Goal: Task Accomplishment & Management: Complete application form

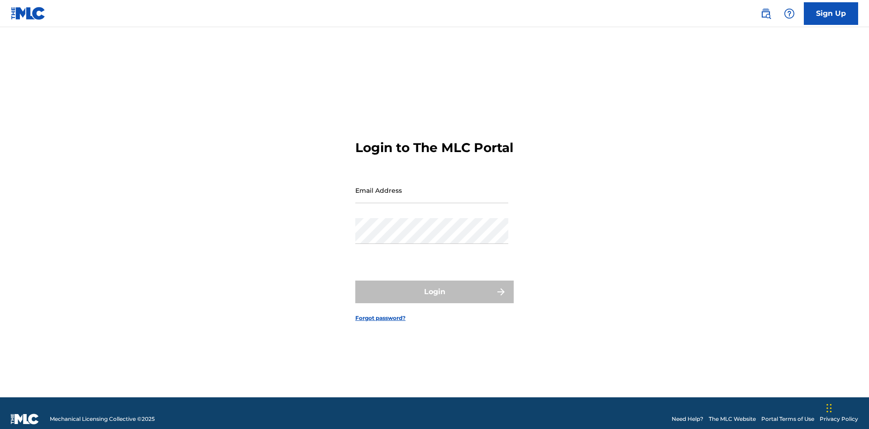
scroll to position [12, 0]
click at [432, 186] on input "Email Address" at bounding box center [431, 190] width 153 height 26
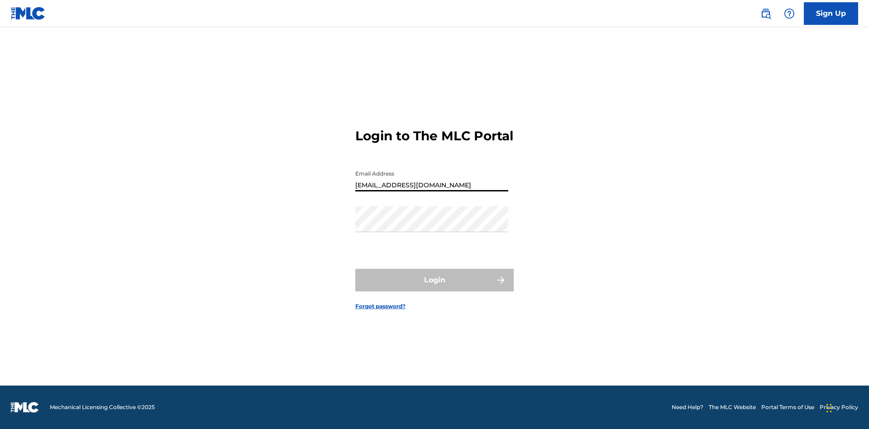
type input "[EMAIL_ADDRESS][DOMAIN_NAME]"
click at [435, 288] on button "Login" at bounding box center [434, 280] width 158 height 23
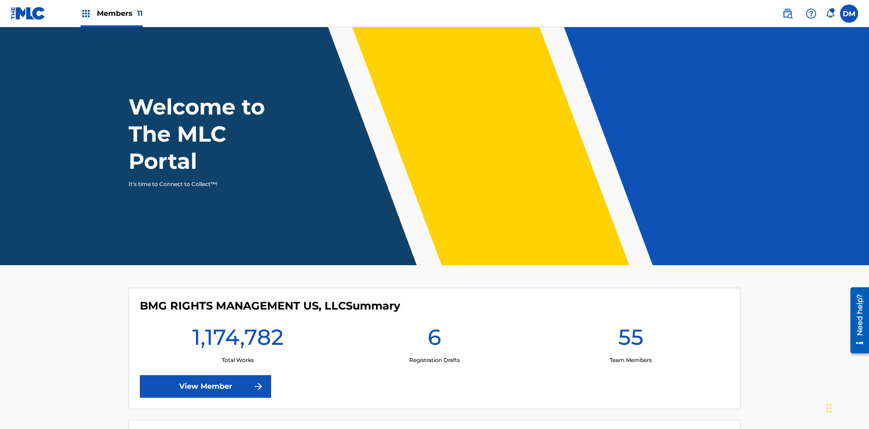
click at [111, 13] on span "Members 11" at bounding box center [120, 13] width 46 height 10
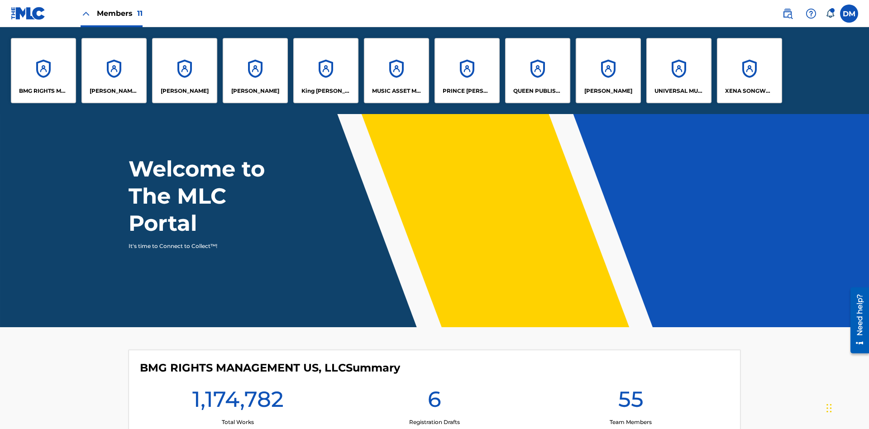
click at [679, 91] on p "UNIVERSAL MUSIC PUB GROUP" at bounding box center [679, 91] width 49 height 8
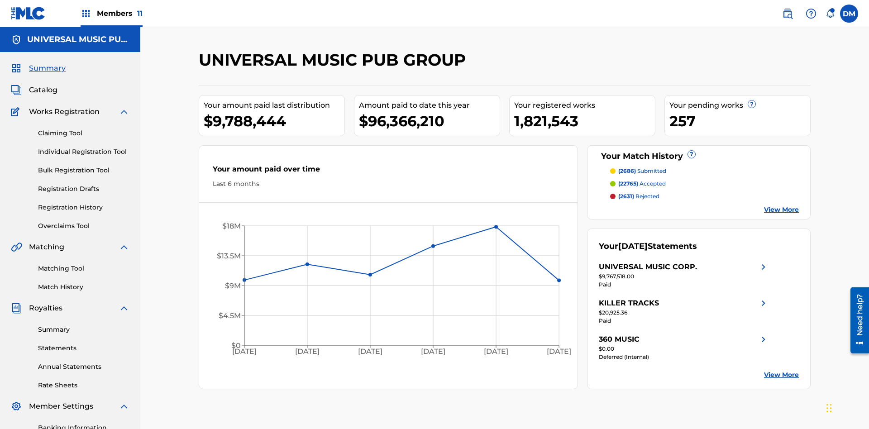
click at [84, 147] on link "Individual Registration Tool" at bounding box center [83, 152] width 91 height 10
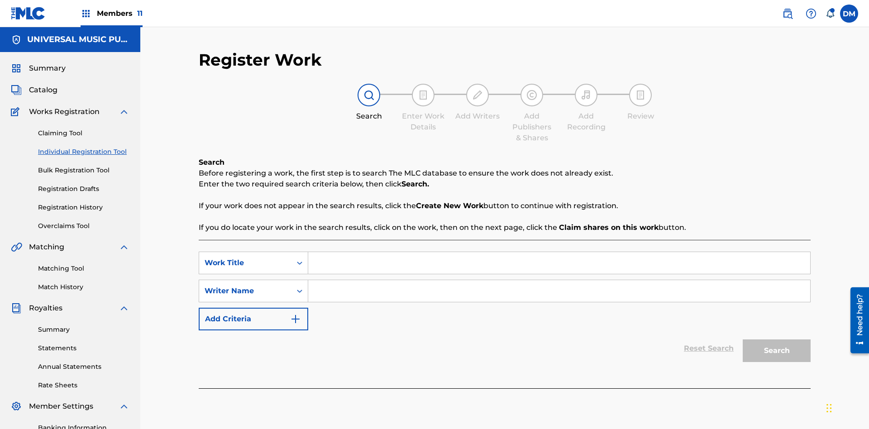
click at [559, 252] on input "Search Form" at bounding box center [559, 263] width 502 height 22
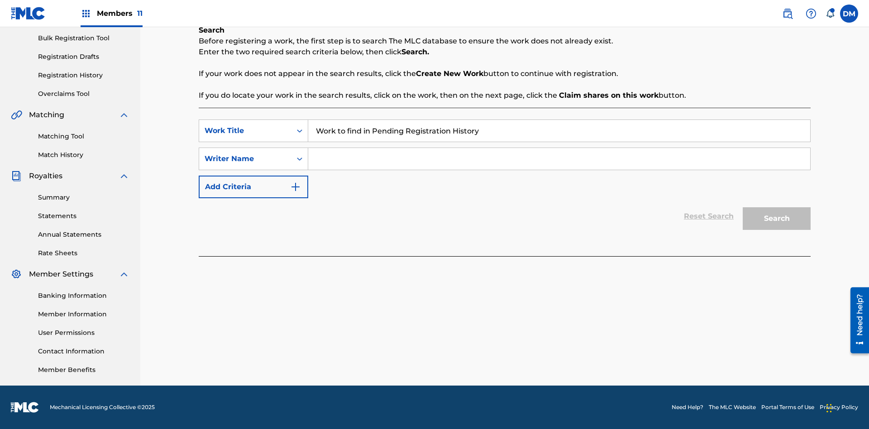
type input "Work to find in Pending Registration History"
click at [559, 159] on input "Search Form" at bounding box center [559, 159] width 502 height 22
type input "Test Name"
click at [777, 219] on button "Search" at bounding box center [777, 218] width 68 height 23
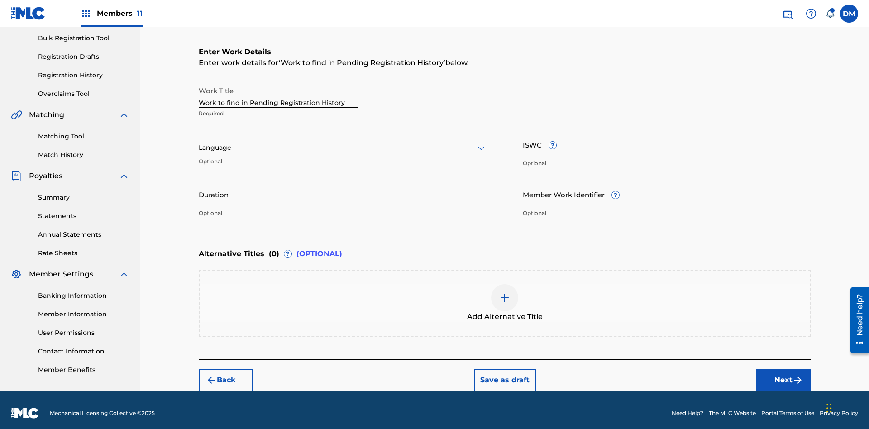
click at [343, 188] on input "Duration" at bounding box center [343, 195] width 288 height 26
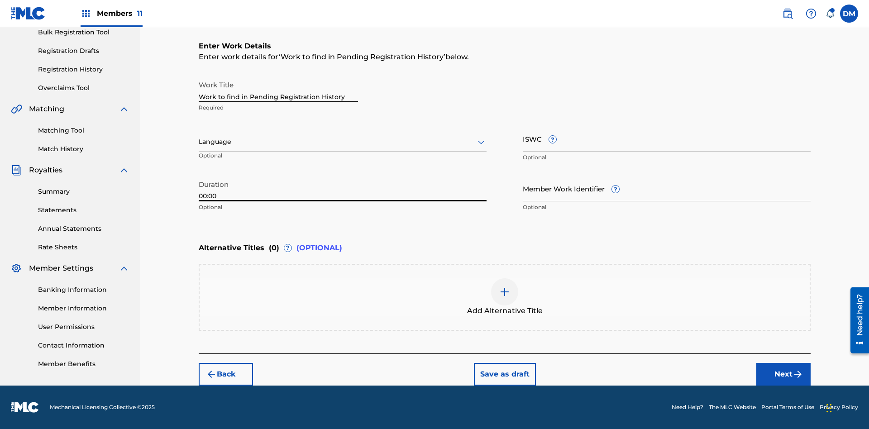
type input "00:00"
click at [481, 142] on icon at bounding box center [481, 142] width 11 height 11
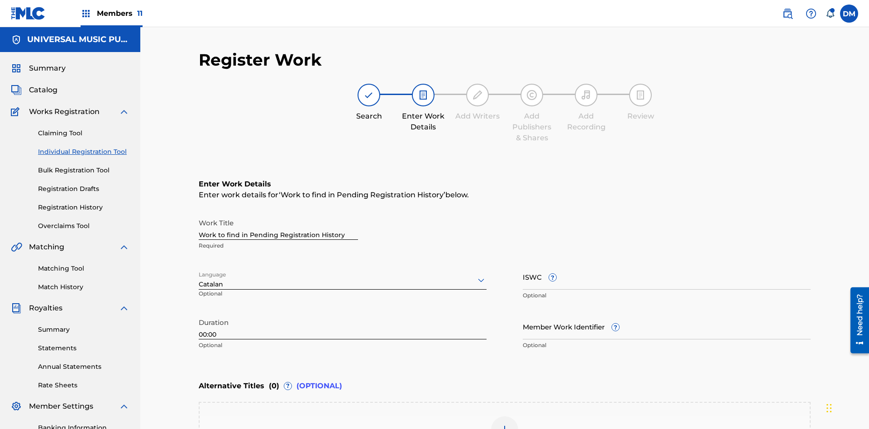
click at [667, 314] on input "Member Work Identifier ?" at bounding box center [667, 327] width 288 height 26
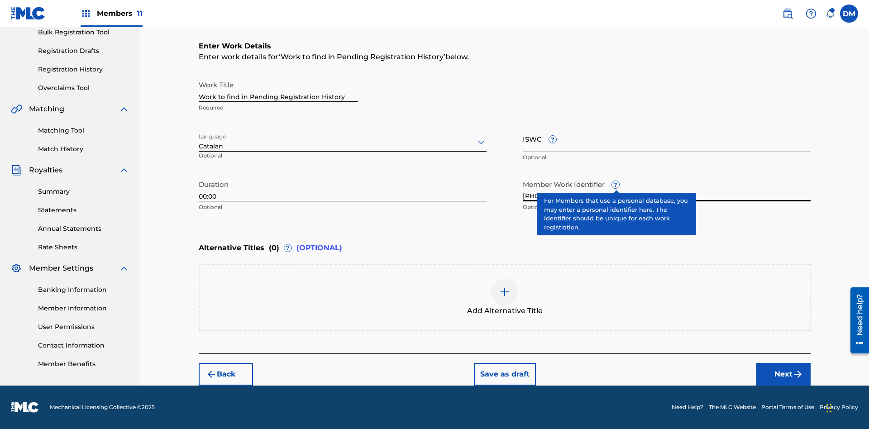
type input "[PHONE_NUMBER]"
click at [667, 139] on input "ISWC ?" at bounding box center [667, 139] width 288 height 26
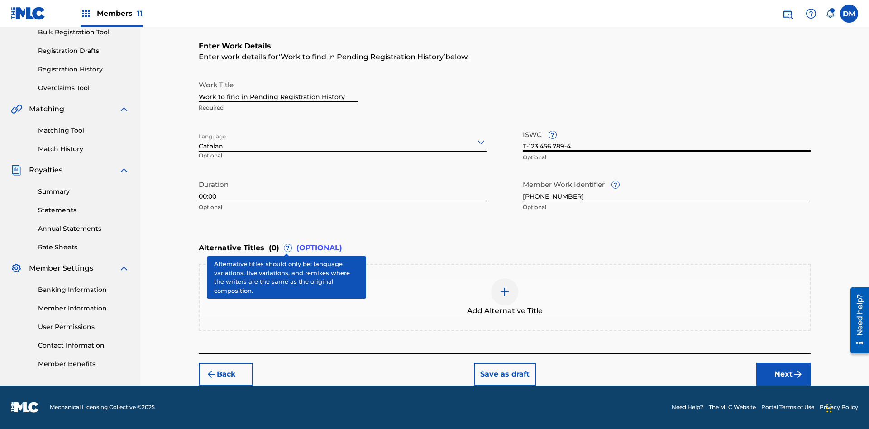
type input "T-123.456.789-4"
click at [505, 297] on img at bounding box center [504, 292] width 11 height 11
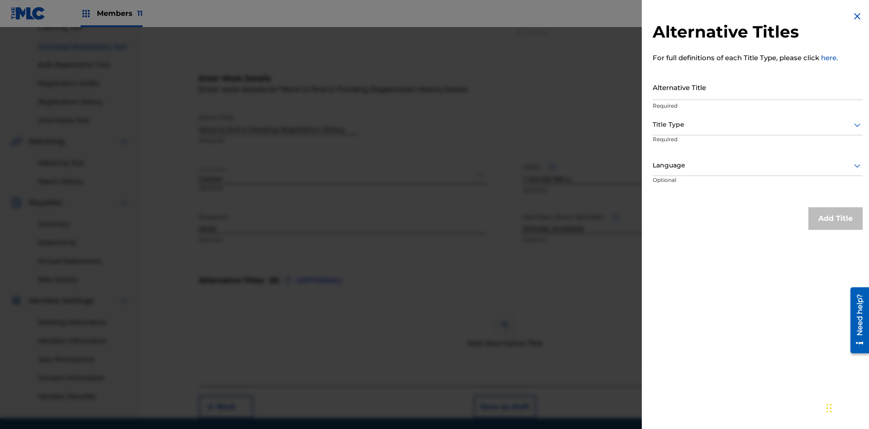
click at [758, 87] on input "Alternative Title" at bounding box center [758, 87] width 210 height 26
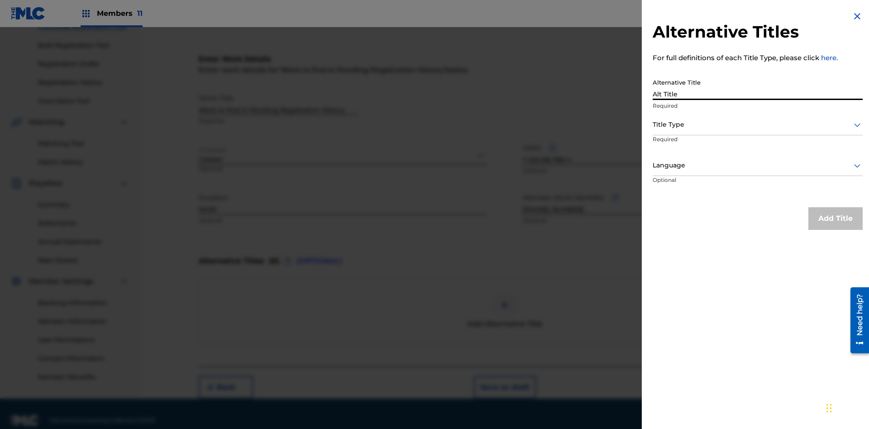
type input "Alt Title"
click at [758, 124] on div at bounding box center [758, 124] width 210 height 11
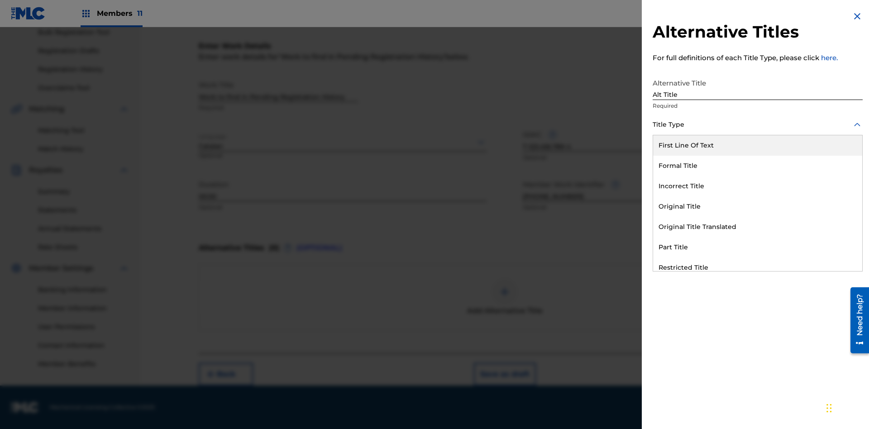
click at [758, 206] on div "Original Title" at bounding box center [757, 206] width 209 height 20
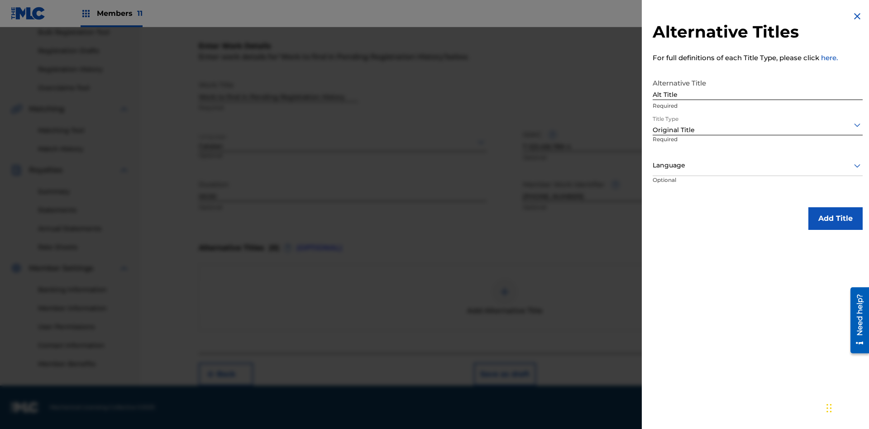
click at [758, 165] on div at bounding box center [758, 165] width 210 height 11
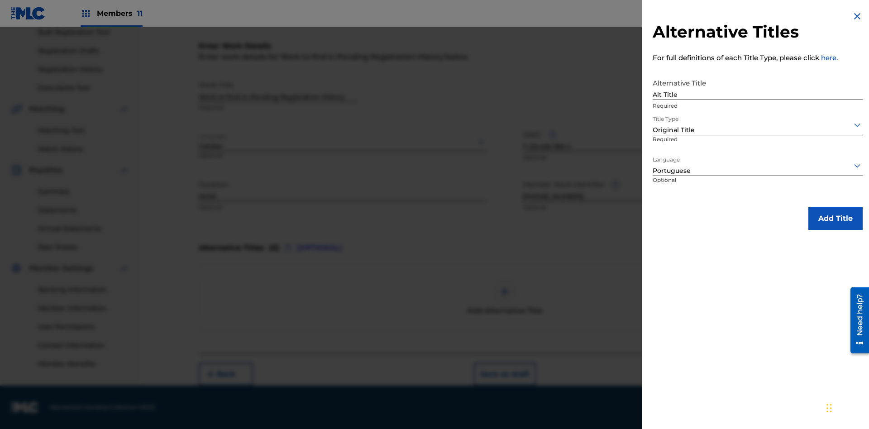
click at [836, 218] on button "Add Title" at bounding box center [835, 218] width 54 height 23
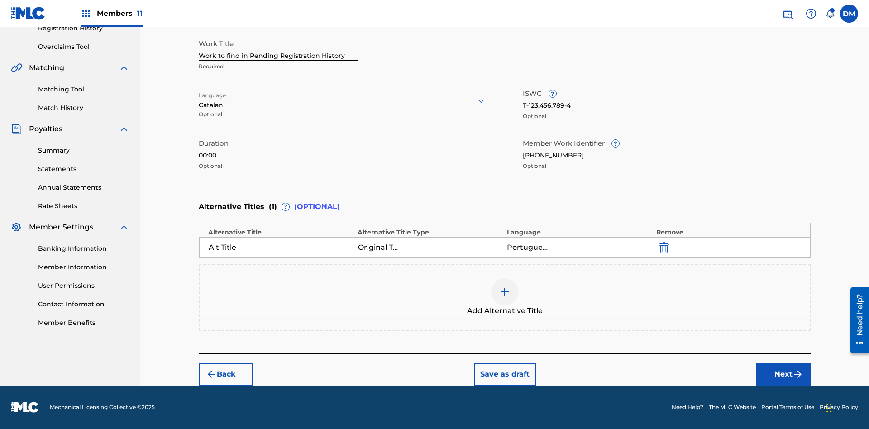
click at [784, 374] on button "Next" at bounding box center [783, 374] width 54 height 23
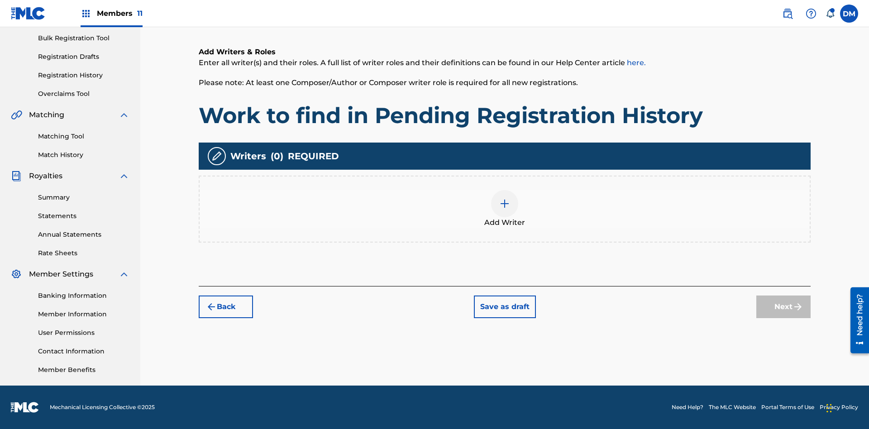
click at [505, 209] on img at bounding box center [504, 203] width 11 height 11
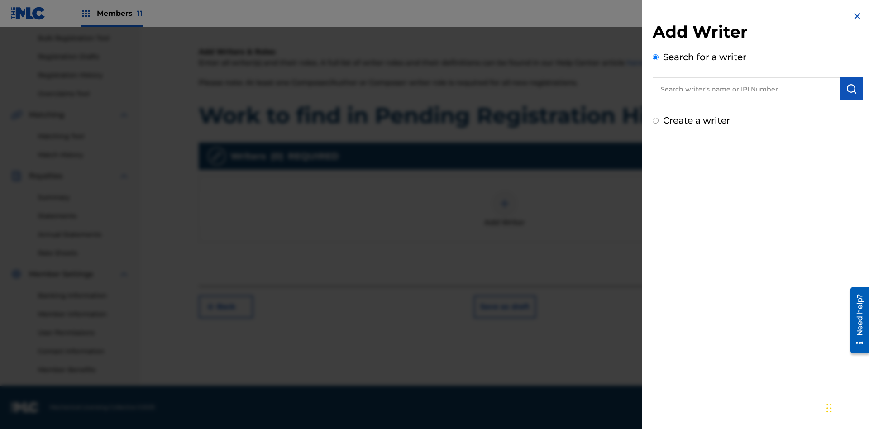
click at [746, 89] on input "text" at bounding box center [746, 88] width 187 height 23
type input "Test2025.08.29.05.34.01"
click at [851, 89] on img "submit" at bounding box center [851, 88] width 11 height 11
click at [656, 159] on input "Create a writer" at bounding box center [656, 159] width 6 height 6
radio input "false"
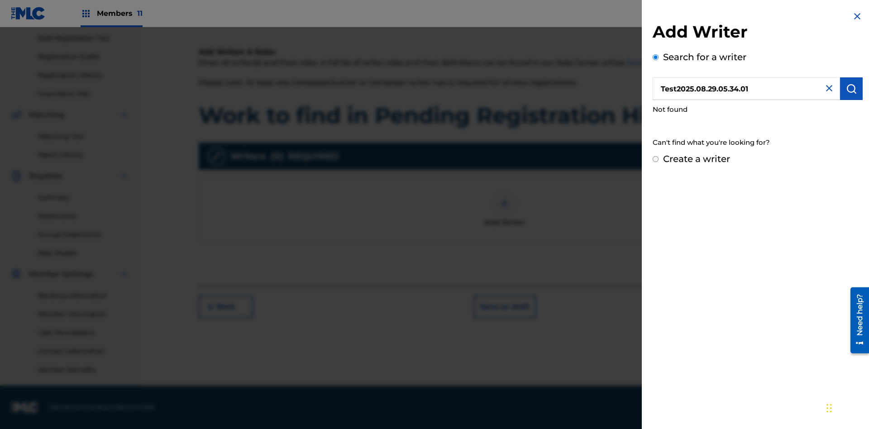
radio input "false"
radio input "true"
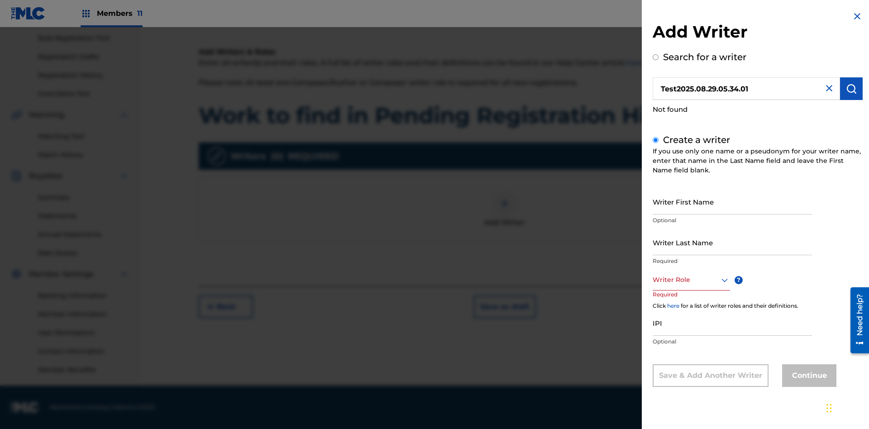
click at [732, 201] on input "Writer First Name" at bounding box center [732, 202] width 159 height 26
type input "Test2025.08.29.05.34.02"
click at [732, 242] on input "Writer Last Name" at bounding box center [732, 243] width 159 height 26
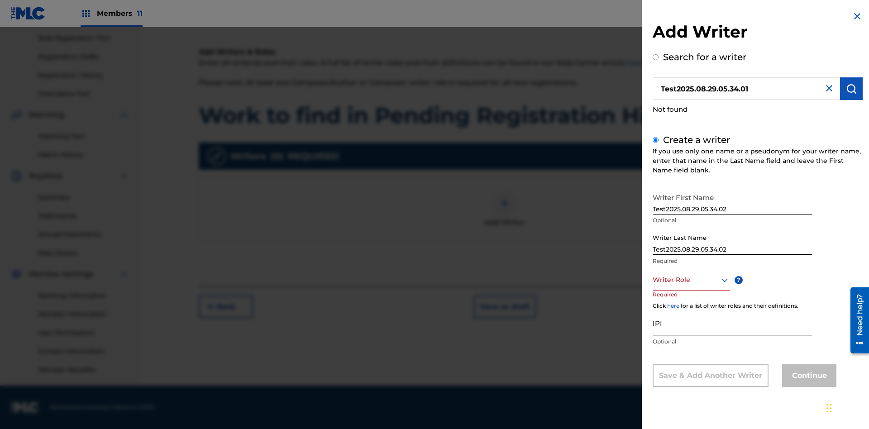
type input "Test2025.08.29.05.34.02"
click at [691, 280] on div at bounding box center [691, 279] width 77 height 11
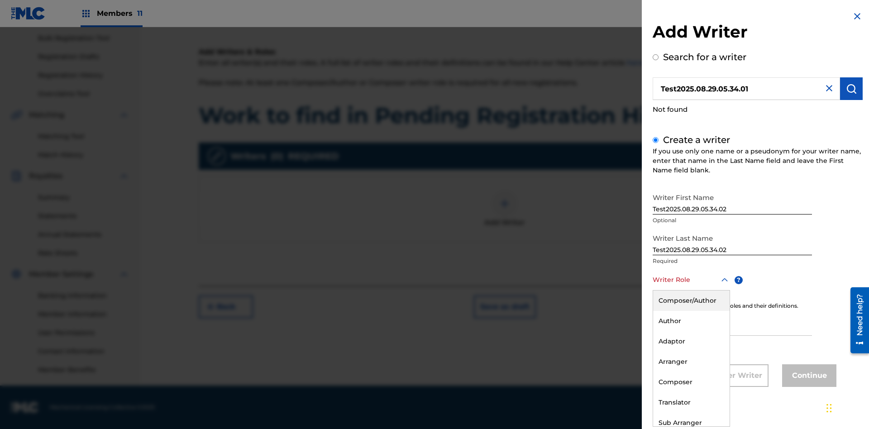
click at [691, 382] on div "Composer" at bounding box center [691, 382] width 77 height 20
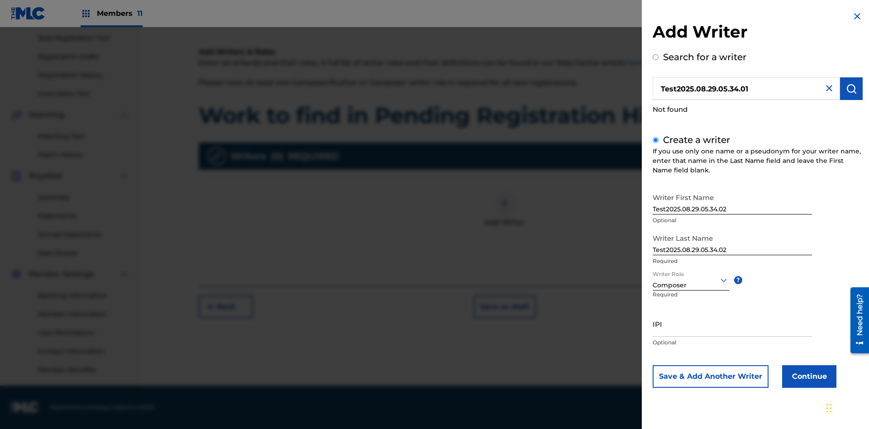
click at [732, 324] on input "IPI" at bounding box center [732, 324] width 159 height 26
click at [808, 376] on button "Continue" at bounding box center [809, 376] width 54 height 23
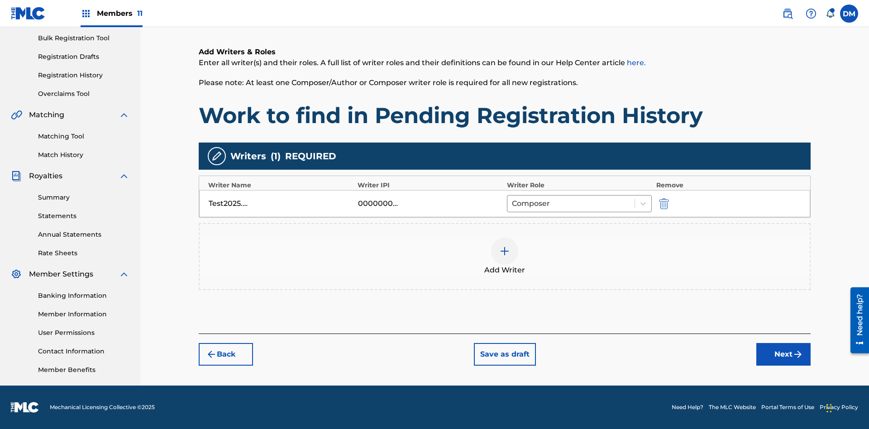
click at [784, 354] on button "Next" at bounding box center [783, 354] width 54 height 23
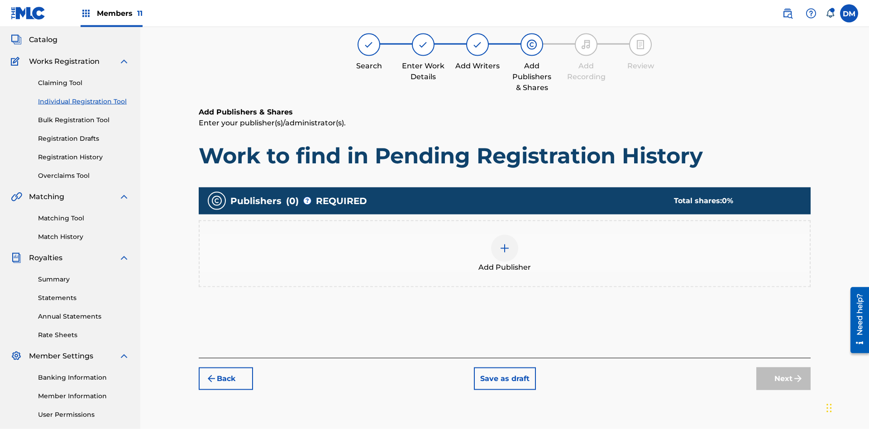
click at [505, 243] on img at bounding box center [504, 248] width 11 height 11
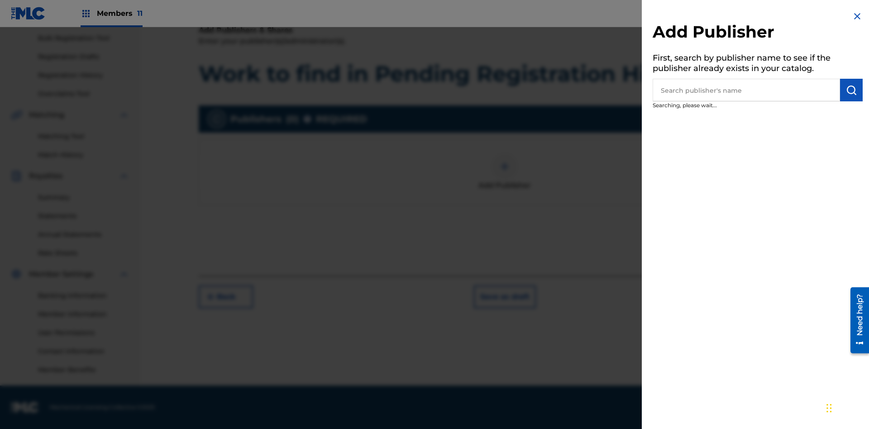
click at [746, 90] on input "text" at bounding box center [746, 90] width 187 height 23
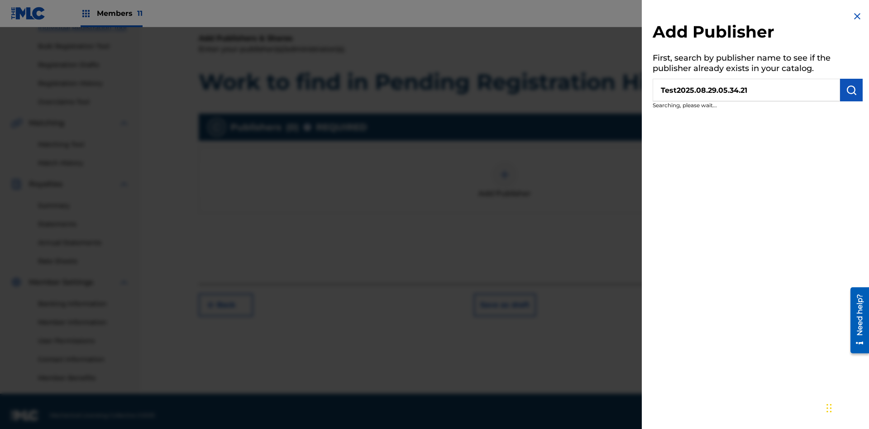
type input "Test2025.08.29.05.34.21"
click at [851, 90] on img "submit" at bounding box center [851, 90] width 11 height 11
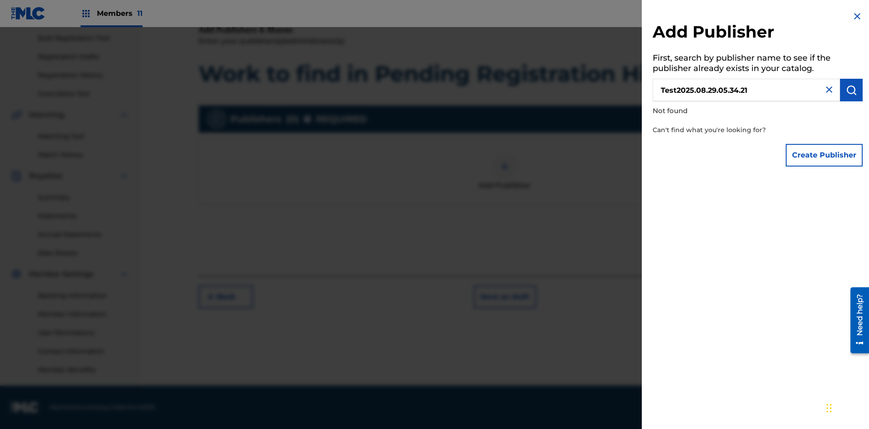
click at [825, 155] on button "Create Publisher" at bounding box center [824, 155] width 77 height 23
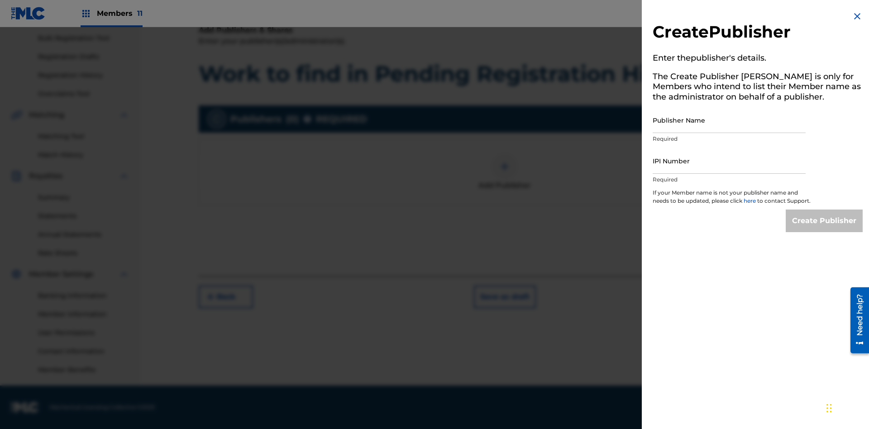
click at [729, 120] on input "Publisher Name" at bounding box center [729, 120] width 153 height 26
type input "Test2025.08.29.05.34.25"
click at [729, 161] on input "IPI Number" at bounding box center [729, 161] width 153 height 26
type input "00000000000"
click at [825, 229] on input "Create Publisher" at bounding box center [824, 221] width 77 height 23
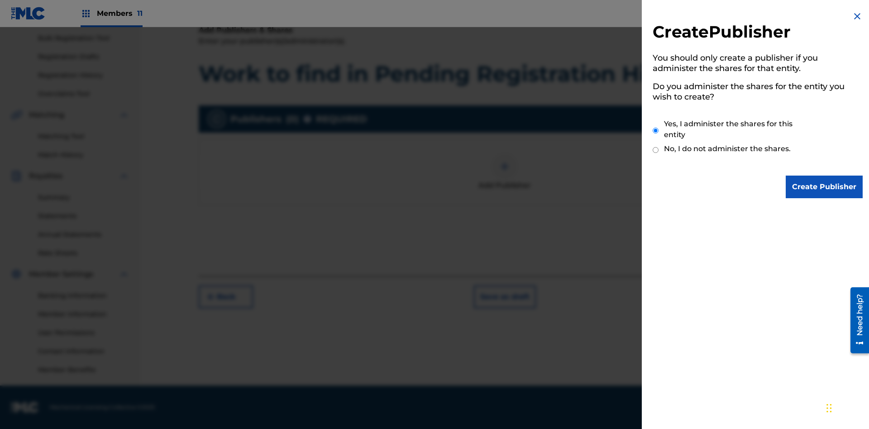
click at [656, 130] on input "Yes, I administer the shares for this entity" at bounding box center [656, 130] width 6 height 19
click at [825, 187] on input "Create Publisher" at bounding box center [824, 187] width 77 height 23
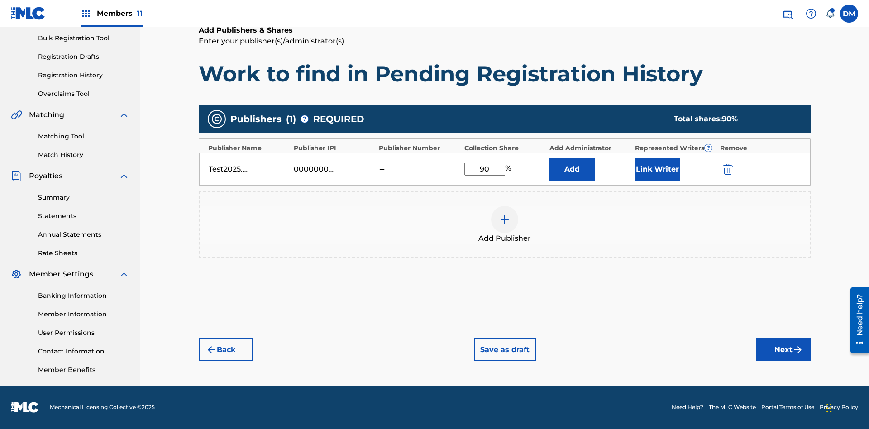
type input "90"
click at [657, 169] on button "Link Writer" at bounding box center [657, 169] width 45 height 23
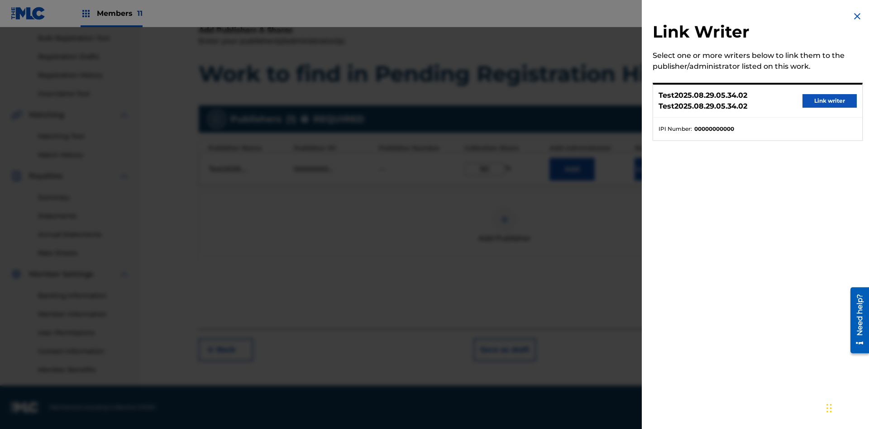
click at [830, 101] on button "Link writer" at bounding box center [830, 101] width 54 height 14
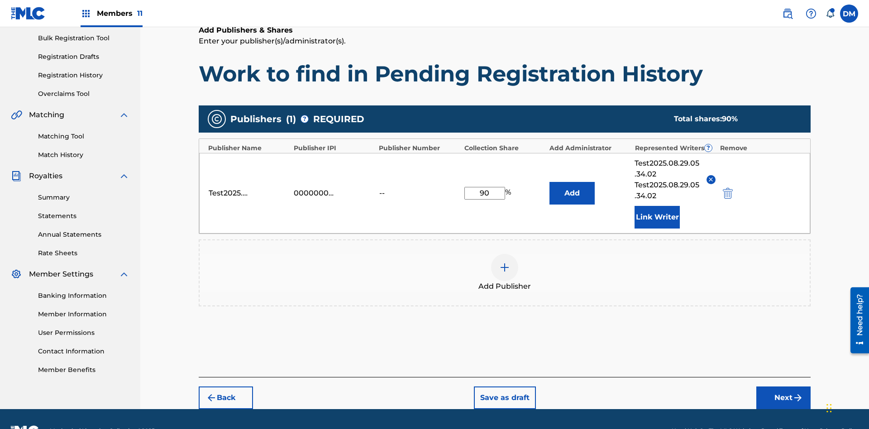
click at [657, 206] on button "Link Writer" at bounding box center [657, 217] width 45 height 23
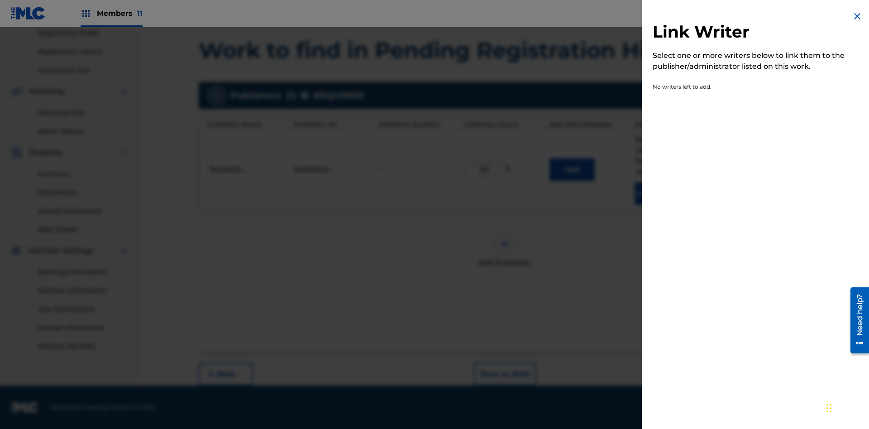
click at [857, 16] on img at bounding box center [857, 16] width 11 height 11
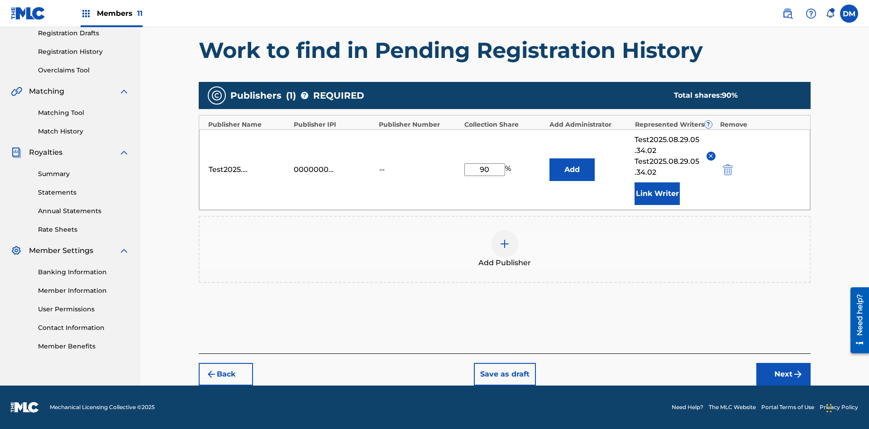
click at [572, 169] on button "Add" at bounding box center [572, 169] width 45 height 23
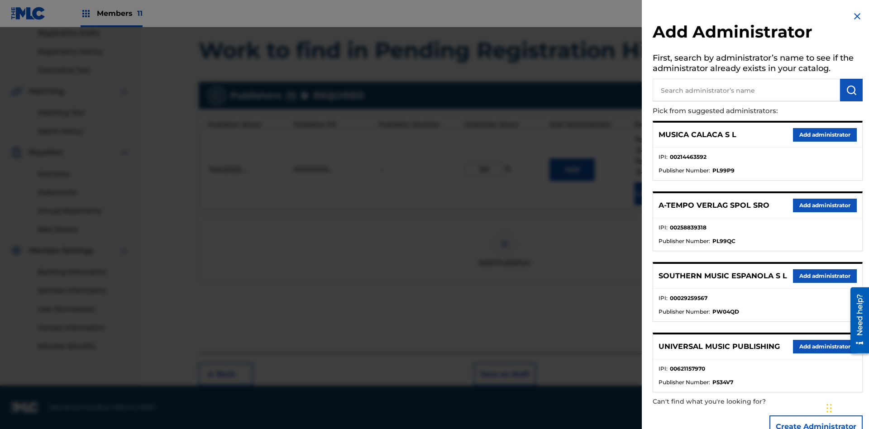
click at [746, 90] on input "text" at bounding box center [746, 90] width 187 height 23
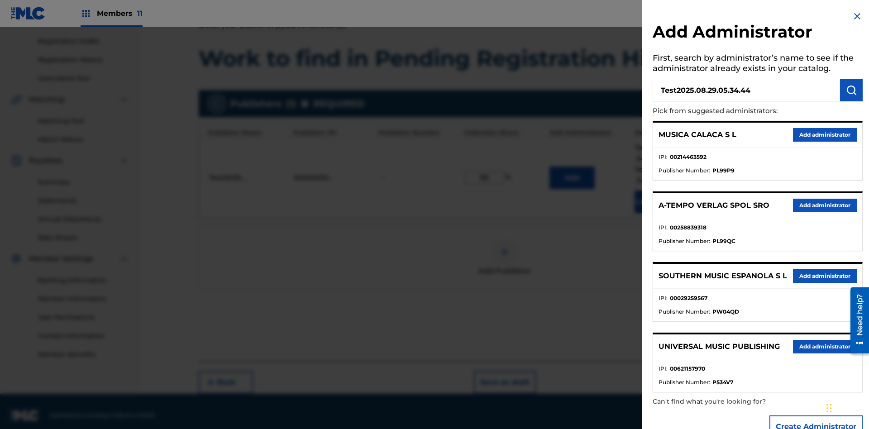
type input "Test2025.08.29.05.34.44"
click at [851, 90] on img "submit" at bounding box center [851, 90] width 11 height 11
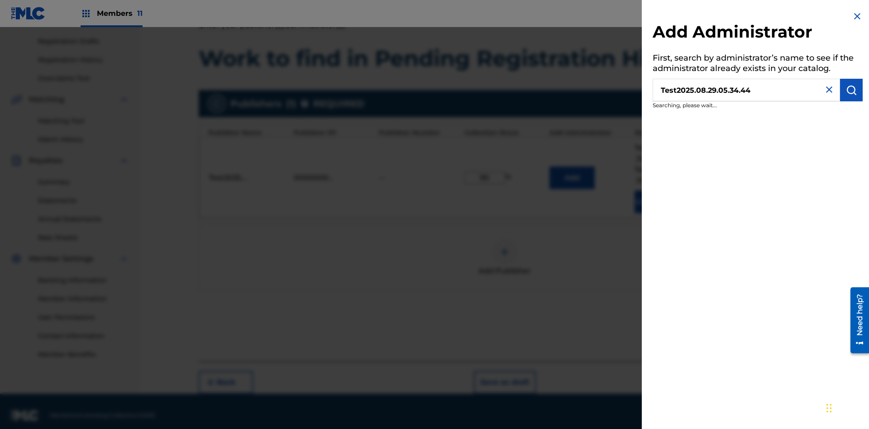
scroll to position [156, 0]
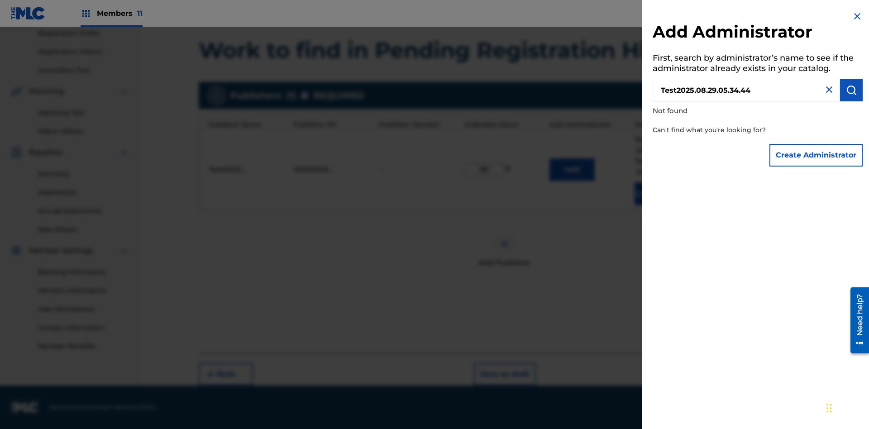
click at [817, 155] on button "Create Administrator" at bounding box center [816, 155] width 93 height 23
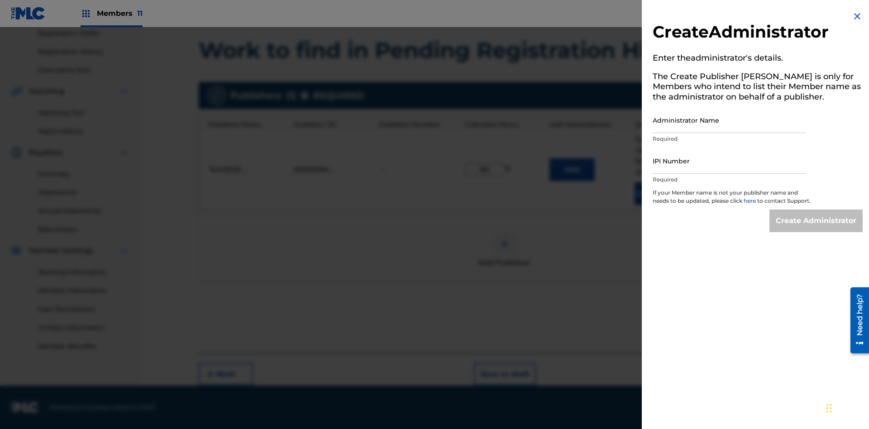
click at [729, 120] on input "Administrator Name" at bounding box center [729, 120] width 153 height 26
type input "Test2025.08.29.05.34.49"
click at [729, 161] on input "IPI Number" at bounding box center [729, 161] width 153 height 26
type input "00000000000"
click at [817, 229] on input "Create Administrator" at bounding box center [816, 221] width 93 height 23
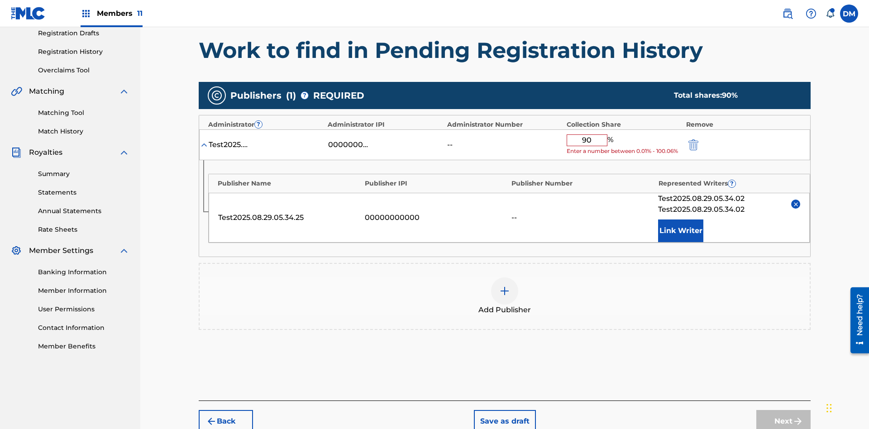
scroll to position [194, 0]
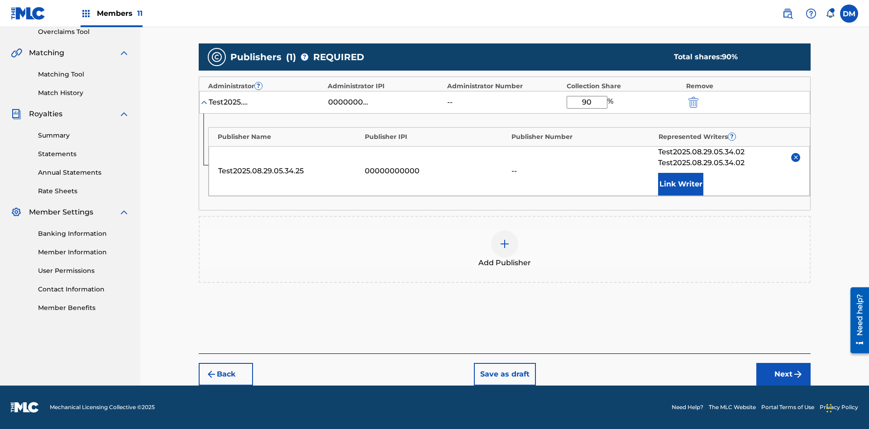
click at [784, 374] on button "Next" at bounding box center [783, 374] width 54 height 23
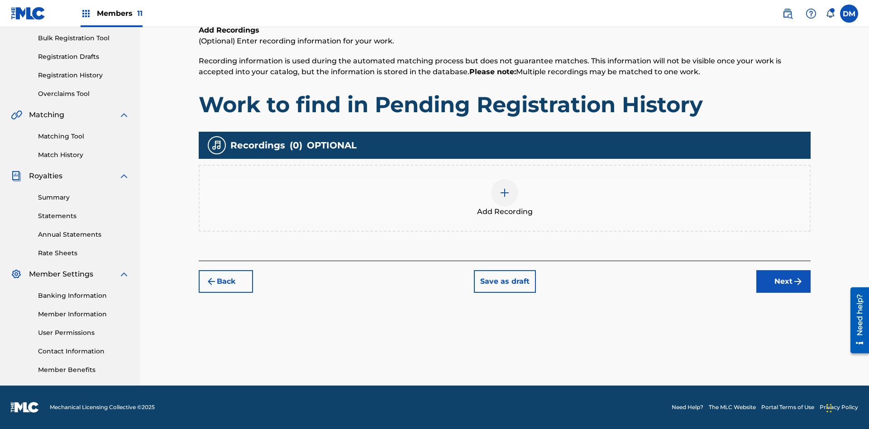
click at [505, 198] on img at bounding box center [504, 192] width 11 height 11
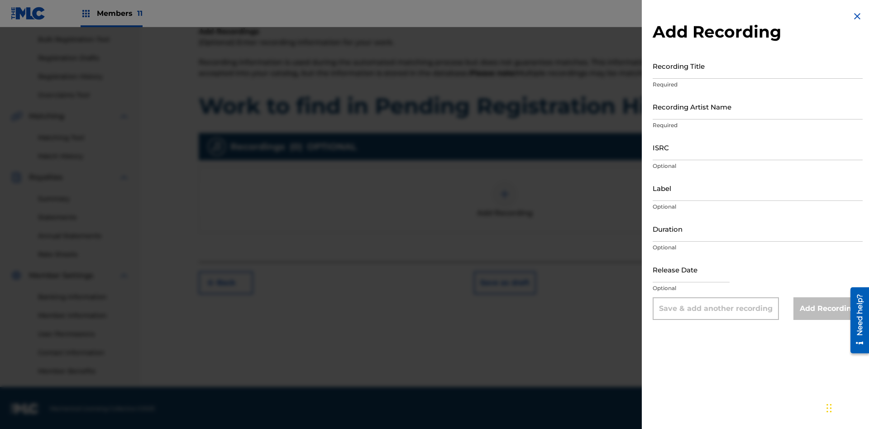
click at [758, 66] on input "Recording Title" at bounding box center [758, 66] width 210 height 26
type input "Best Song Ever"
click at [758, 106] on input "Recording Artist Name" at bounding box center [758, 107] width 210 height 26
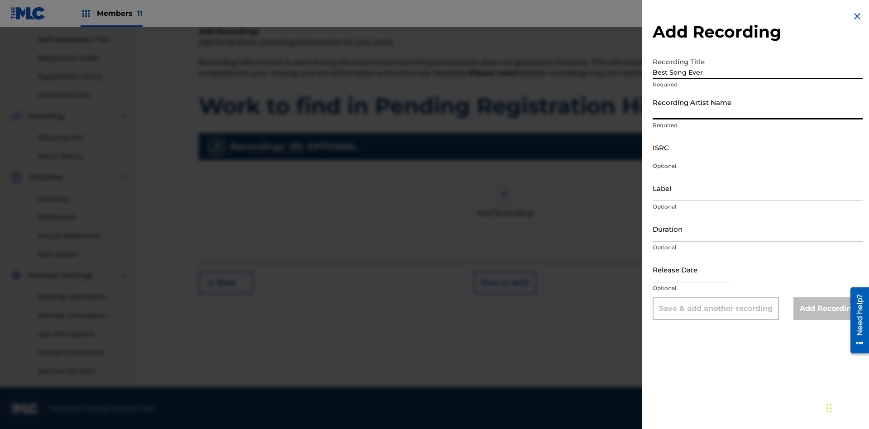
scroll to position [132, 0]
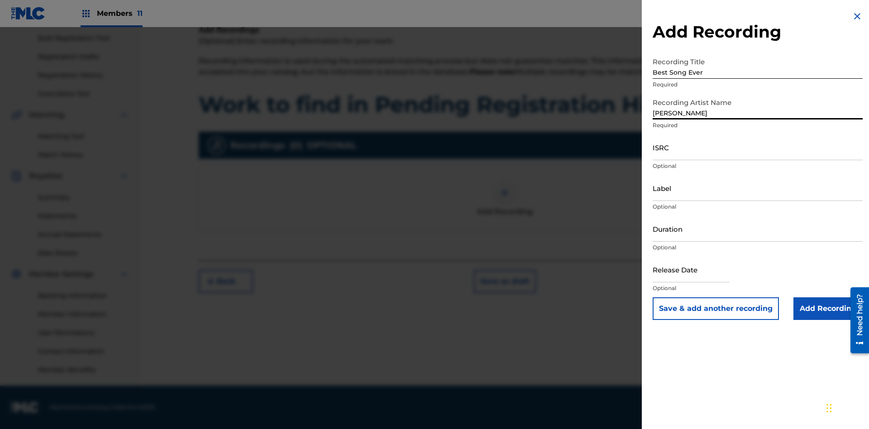
type input "[PERSON_NAME]"
click at [758, 147] on input "ISRC" at bounding box center [758, 147] width 210 height 26
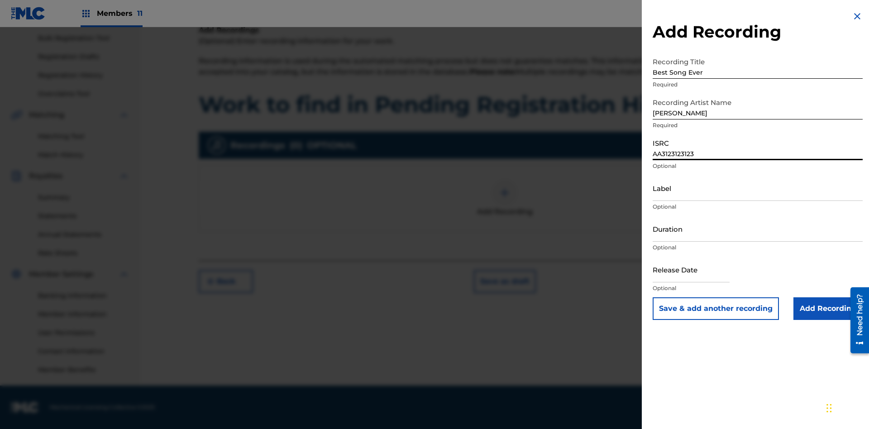
type input "AA3123123123"
click at [758, 188] on input "Label" at bounding box center [758, 188] width 210 height 26
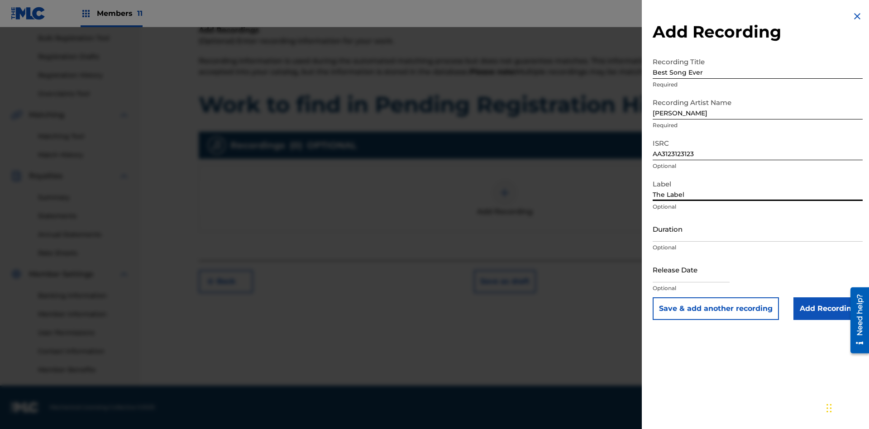
type input "The Label"
click at [758, 229] on input "Duration" at bounding box center [758, 229] width 210 height 26
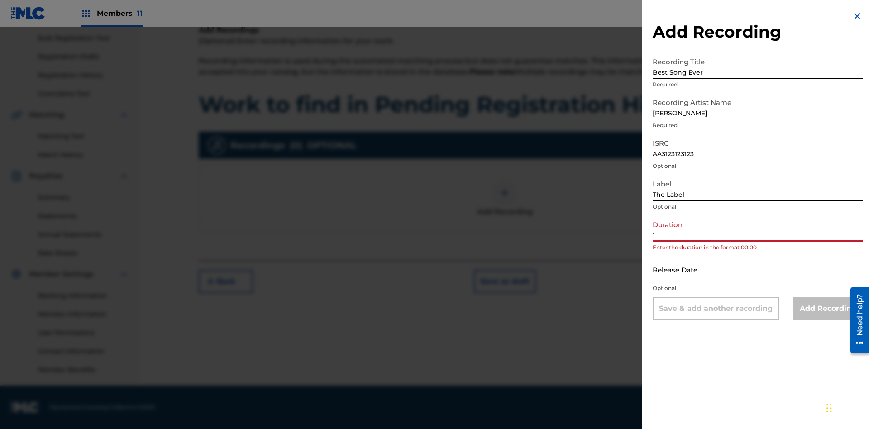
click at [758, 229] on input "1" at bounding box center [758, 229] width 210 height 26
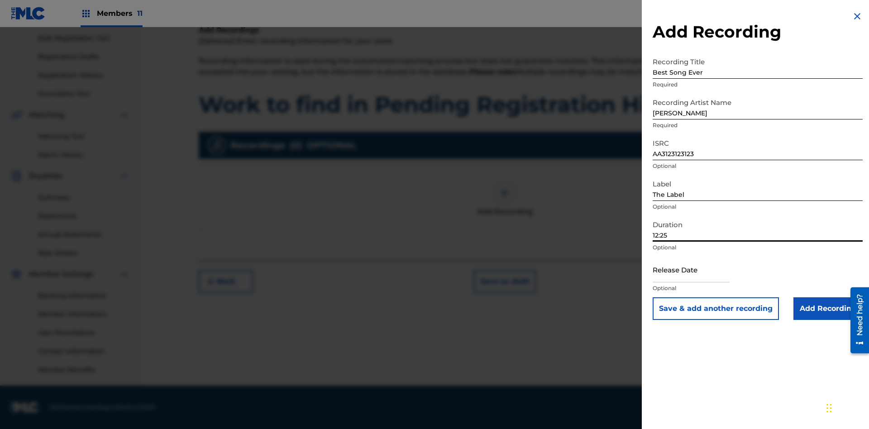
type input "12:25"
click at [698, 270] on input "text" at bounding box center [691, 270] width 77 height 26
select select "7"
select select "2025"
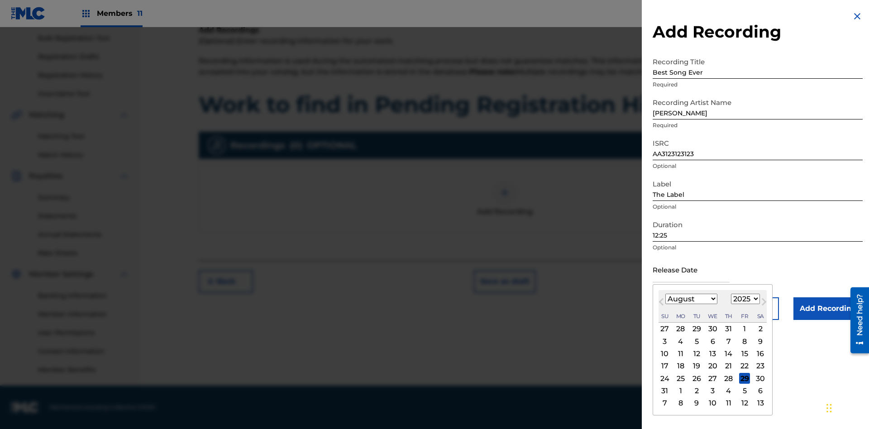
click at [691, 299] on select "January February March April May June July August September October November De…" at bounding box center [691, 299] width 52 height 10
select select "3"
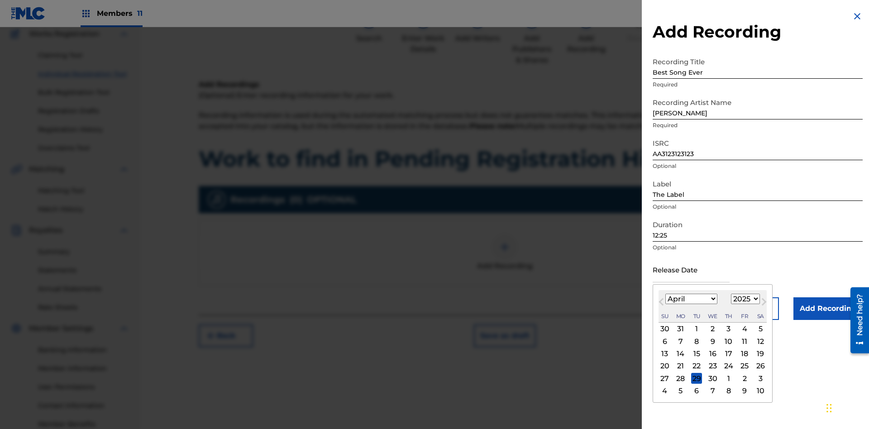
click at [744, 299] on select "1900 1901 1902 1903 1904 1905 1906 1907 1908 1909 1910 1911 1912 1913 1914 1915…" at bounding box center [745, 299] width 29 height 10
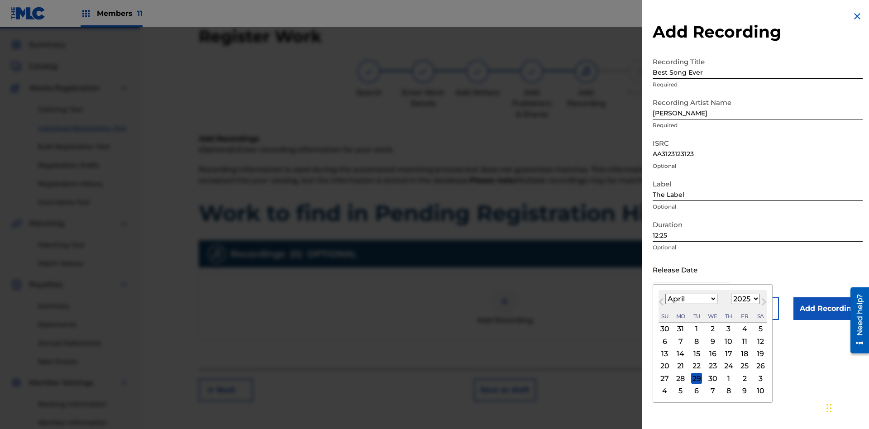
select select "2021"
click at [744, 299] on select "1900 1901 1902 1903 1904 1905 1906 1907 1908 1909 1910 1911 1912 1913 1914 1915…" at bounding box center [745, 299] width 29 height 10
click at [727, 329] on div "1" at bounding box center [728, 329] width 11 height 11
type input "[DATE]"
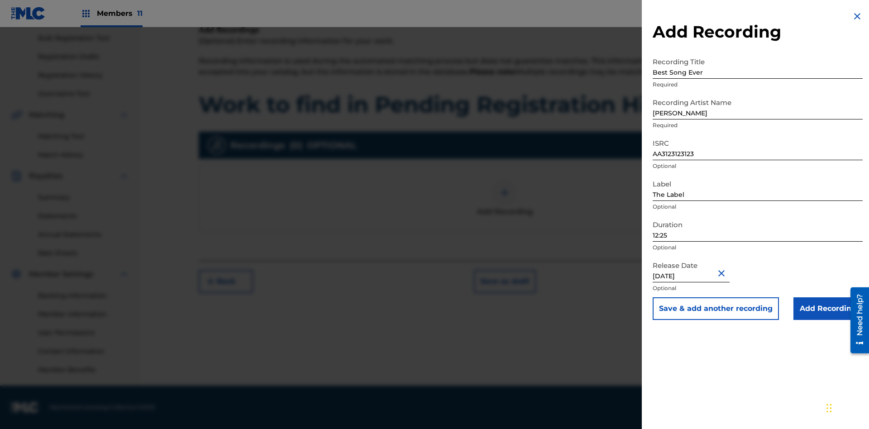
click at [828, 309] on input "Add Recording" at bounding box center [828, 308] width 69 height 23
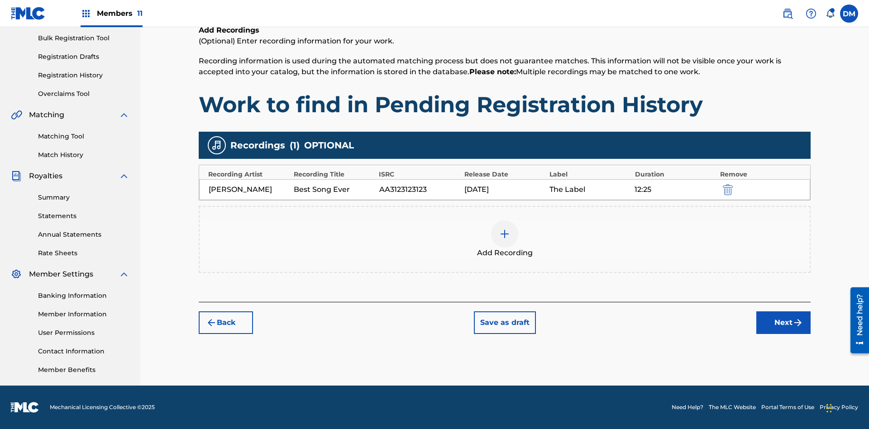
click at [784, 323] on button "Next" at bounding box center [783, 322] width 54 height 23
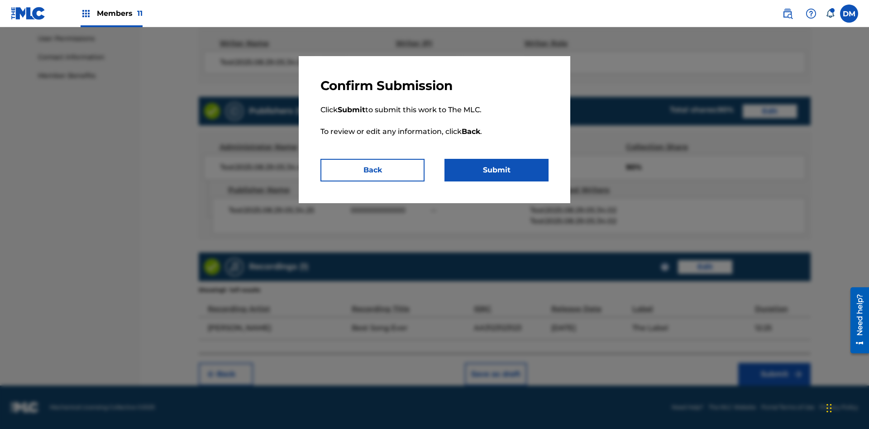
click at [497, 170] on button "Submit" at bounding box center [497, 170] width 104 height 23
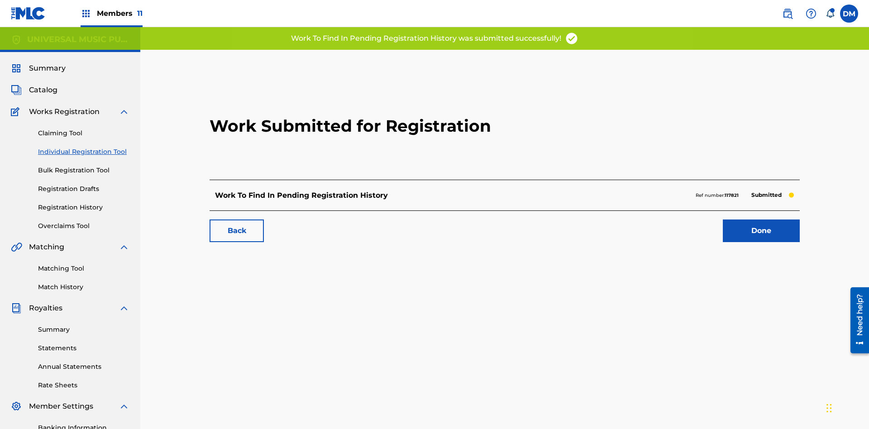
click at [723, 220] on link "Done" at bounding box center [761, 231] width 77 height 23
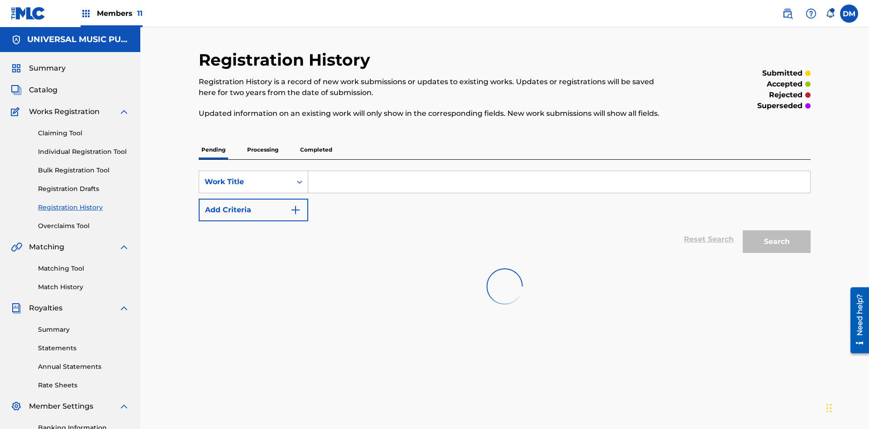
scroll to position [122, 0]
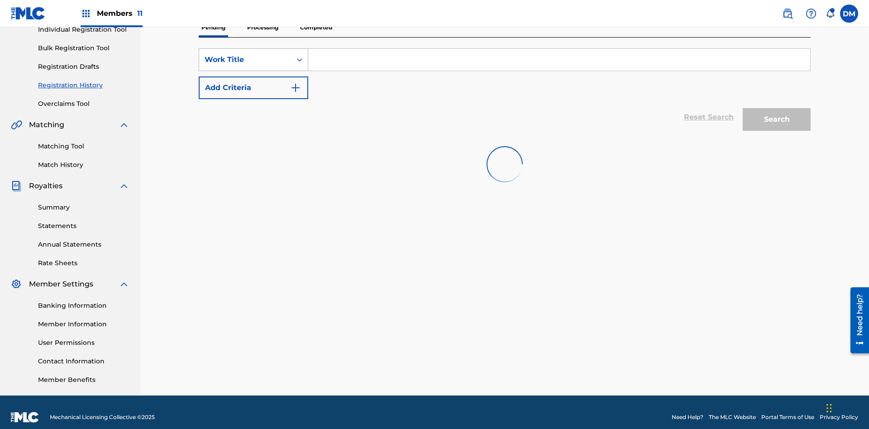
click at [245, 60] on div "Work Title" at bounding box center [245, 59] width 81 height 11
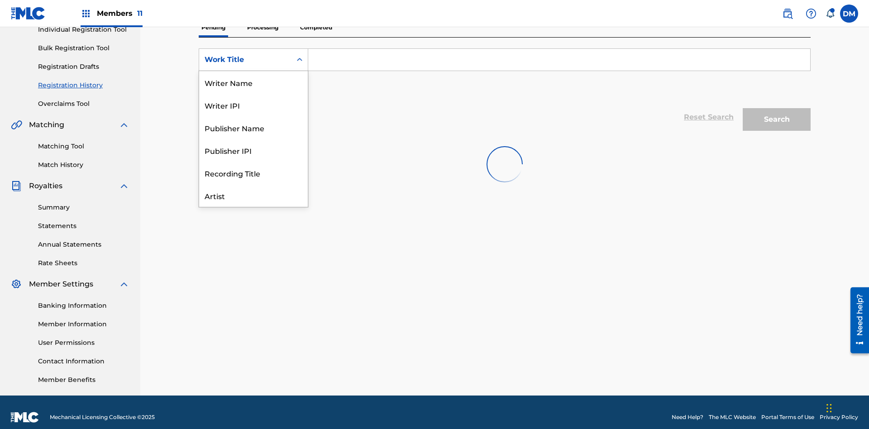
scroll to position [0, 0]
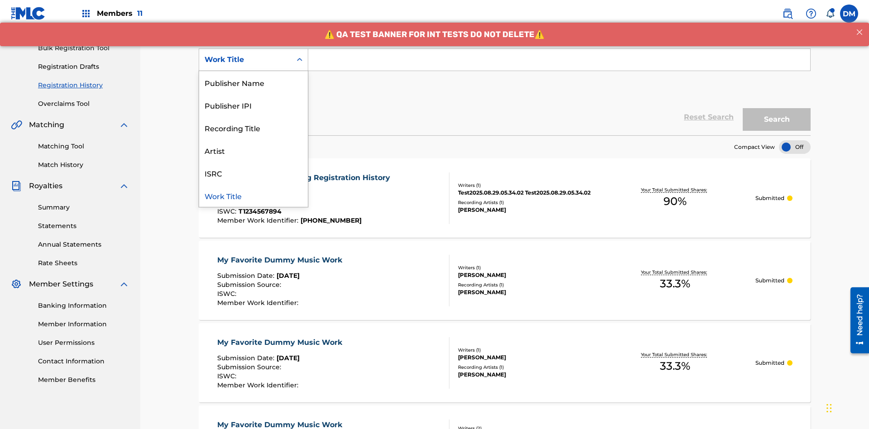
click at [253, 196] on div "Work Title" at bounding box center [253, 195] width 109 height 23
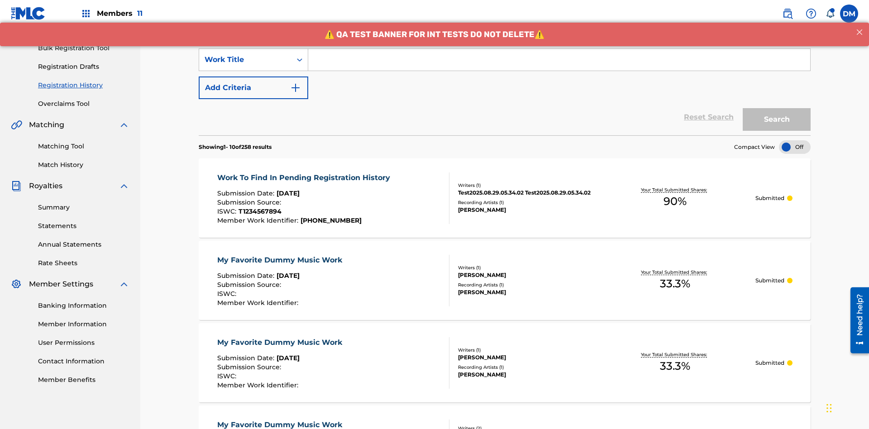
click at [253, 77] on button "Add Criteria" at bounding box center [254, 88] width 110 height 23
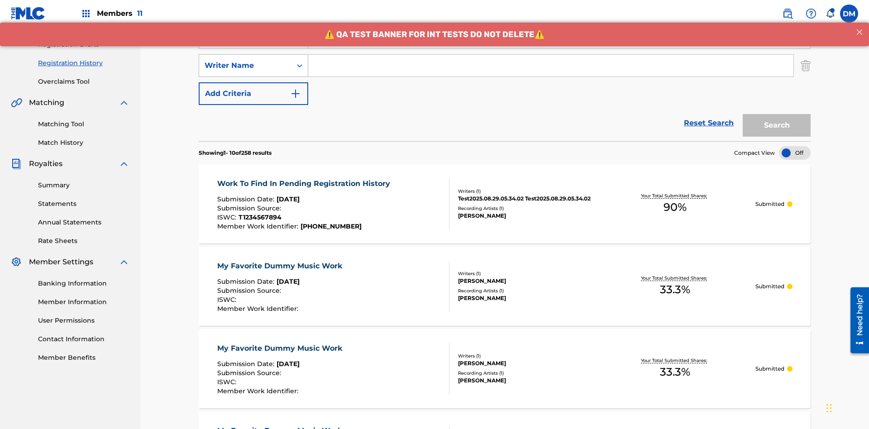
click at [245, 60] on div "Writer Name" at bounding box center [245, 65] width 81 height 11
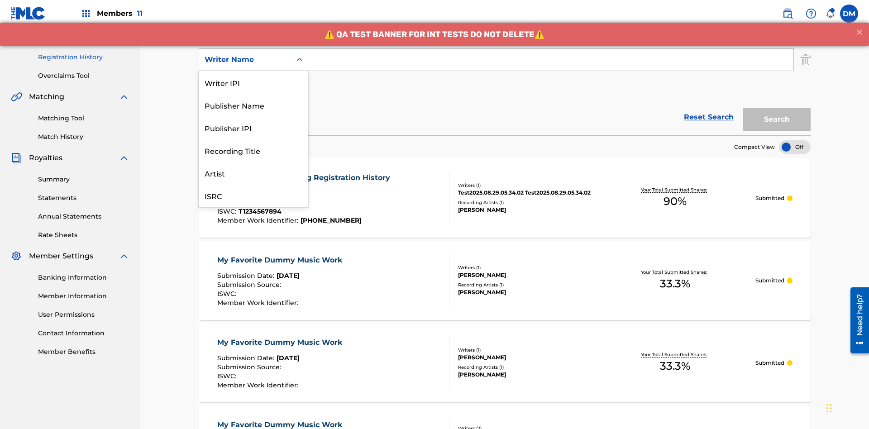
scroll to position [23, 0]
click at [253, 128] on div "Recording Title" at bounding box center [253, 127] width 109 height 23
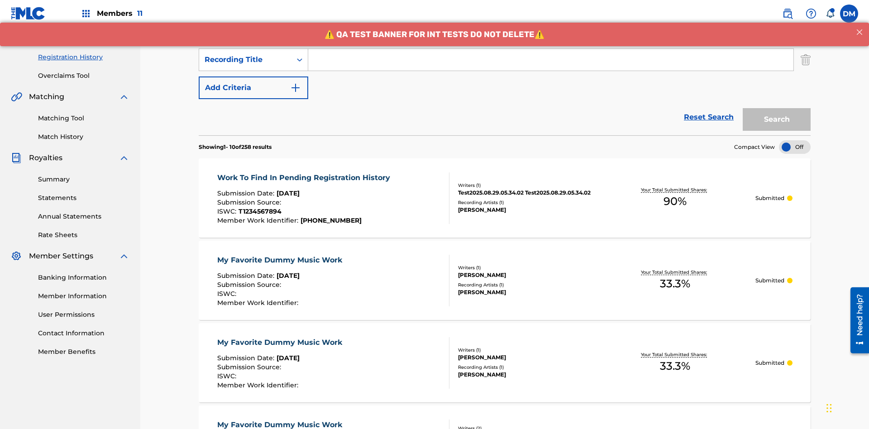
click at [253, 77] on button "Add Criteria" at bounding box center [254, 88] width 110 height 23
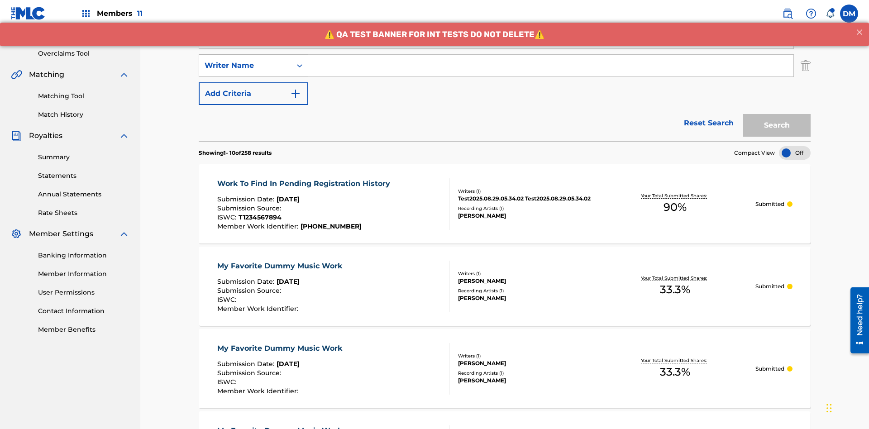
click at [245, 60] on div "Writer Name" at bounding box center [245, 65] width 81 height 11
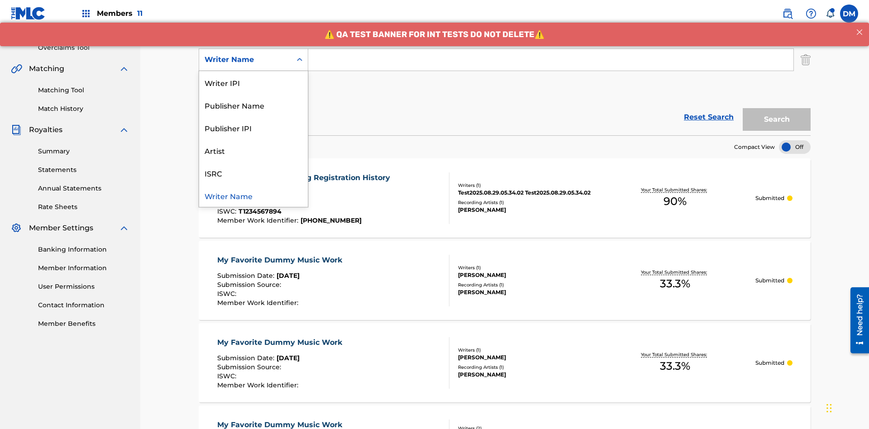
click at [253, 173] on div "ISRC" at bounding box center [253, 173] width 109 height 23
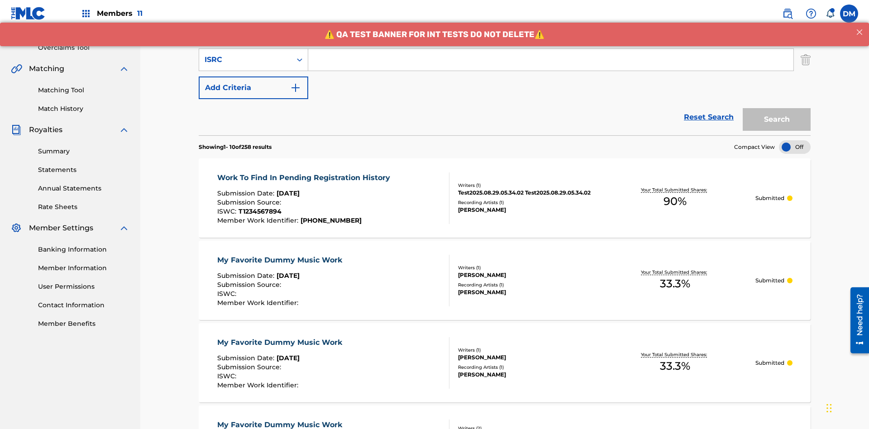
click at [253, 77] on button "Add Criteria" at bounding box center [254, 88] width 110 height 23
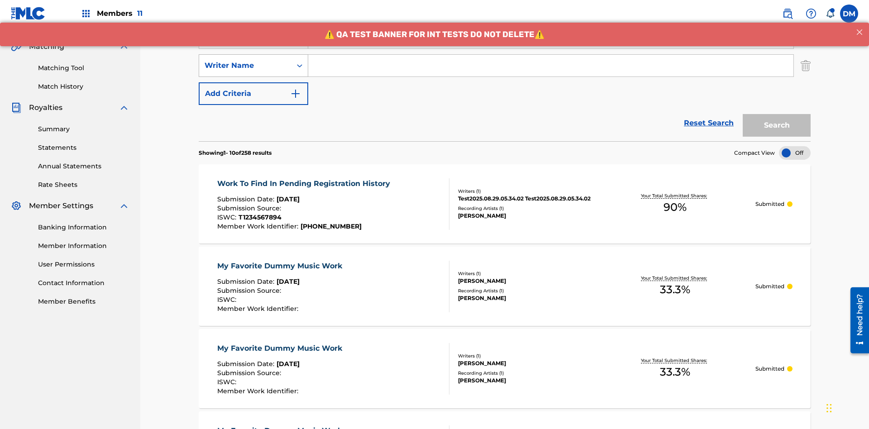
click at [245, 60] on div "Writer Name" at bounding box center [245, 65] width 81 height 11
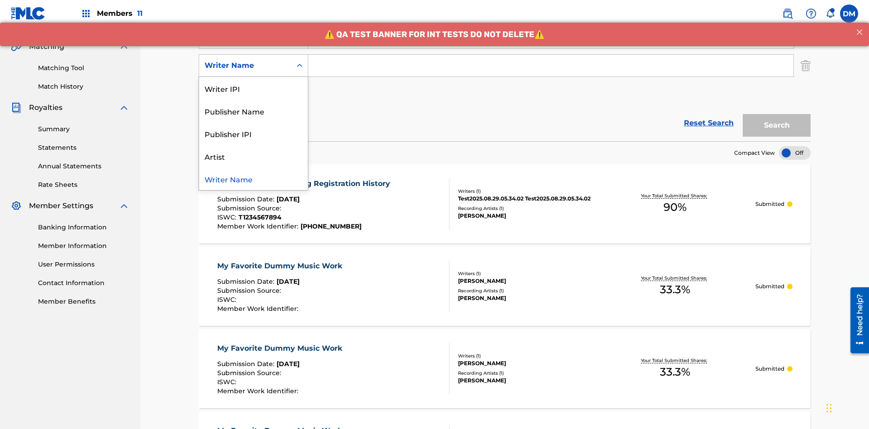
scroll to position [206, 0]
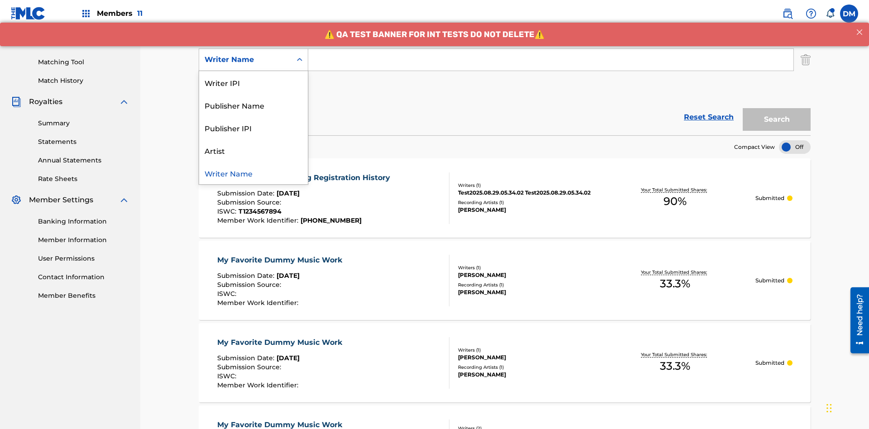
click at [253, 128] on div "Publisher IPI" at bounding box center [253, 127] width 109 height 23
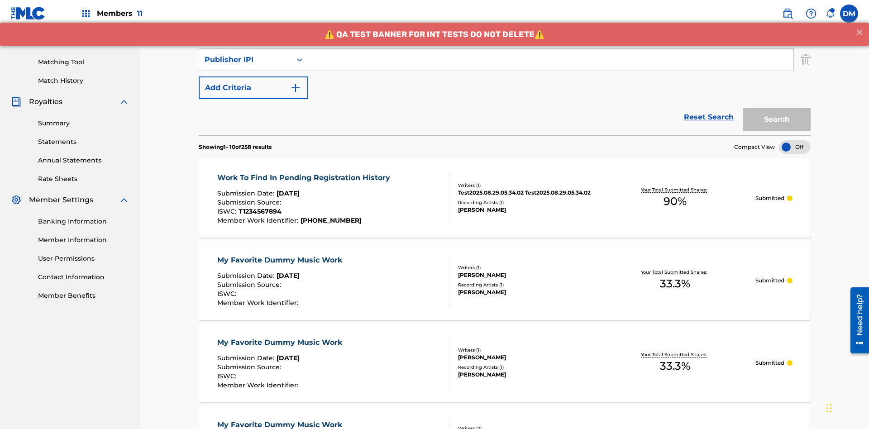
click at [253, 77] on button "Add Criteria" at bounding box center [254, 88] width 110 height 23
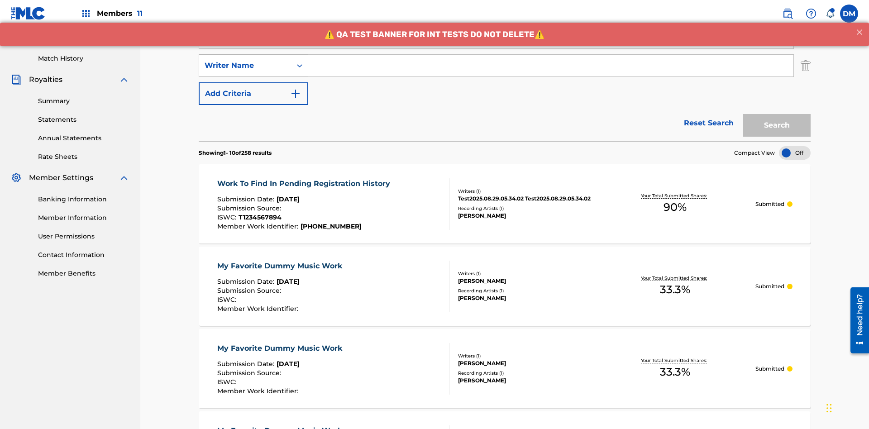
click at [245, 60] on div "Writer Name" at bounding box center [245, 65] width 81 height 11
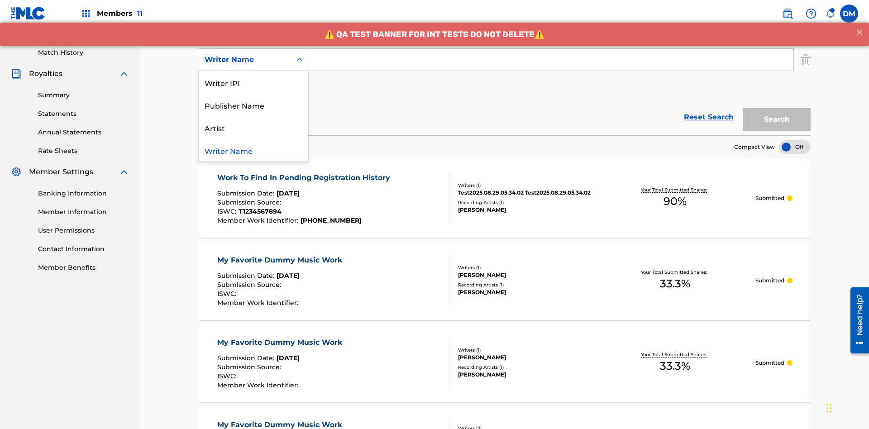
click at [253, 128] on div "Artist" at bounding box center [253, 127] width 109 height 23
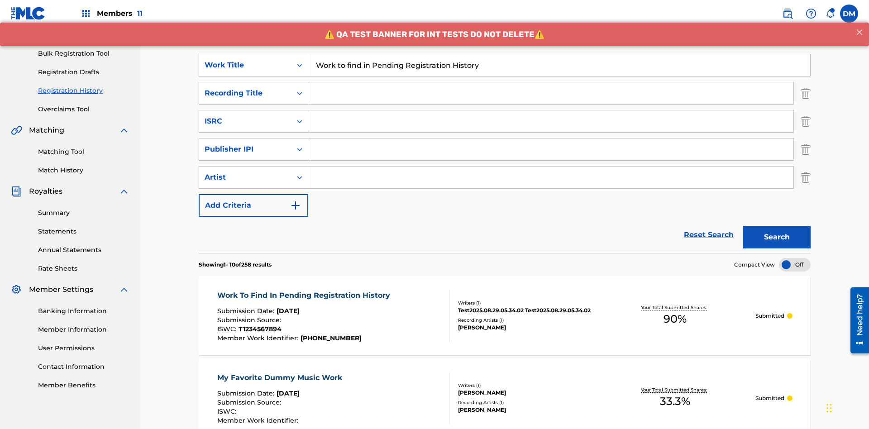
type input "Work to find in Pending Registration History"
click at [551, 82] on input "Search Form" at bounding box center [550, 93] width 485 height 22
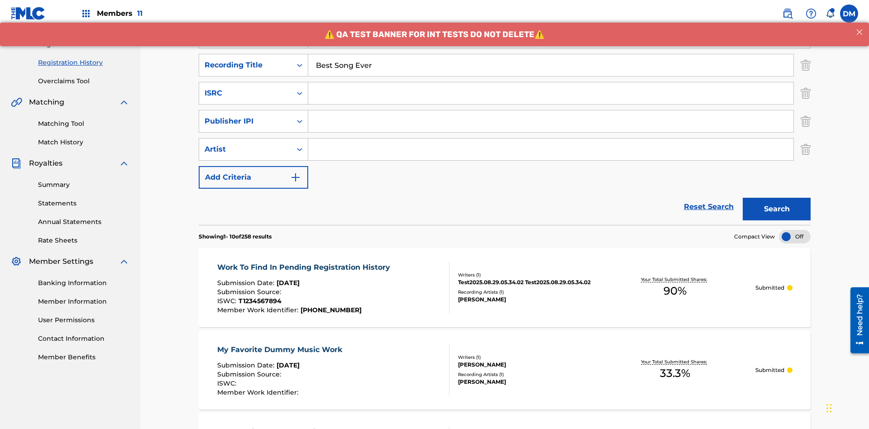
type input "Best Song Ever"
click at [551, 82] on input "Search Form" at bounding box center [550, 93] width 485 height 22
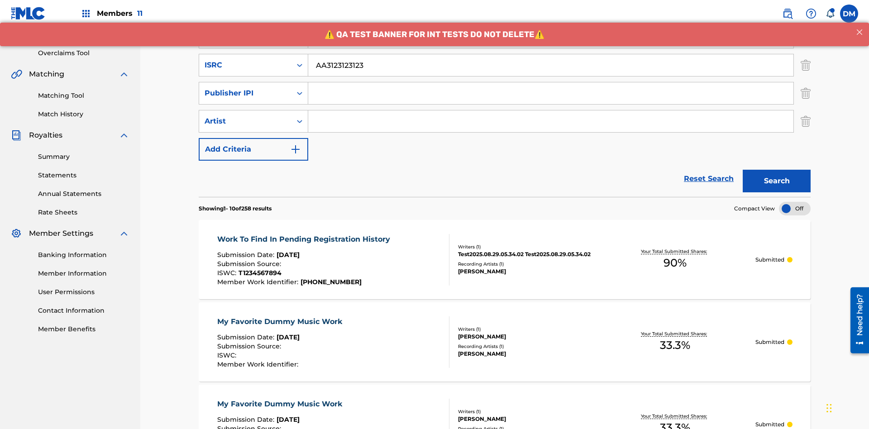
type input "AA3123123123"
click at [551, 82] on input "Search Form" at bounding box center [550, 93] width 485 height 22
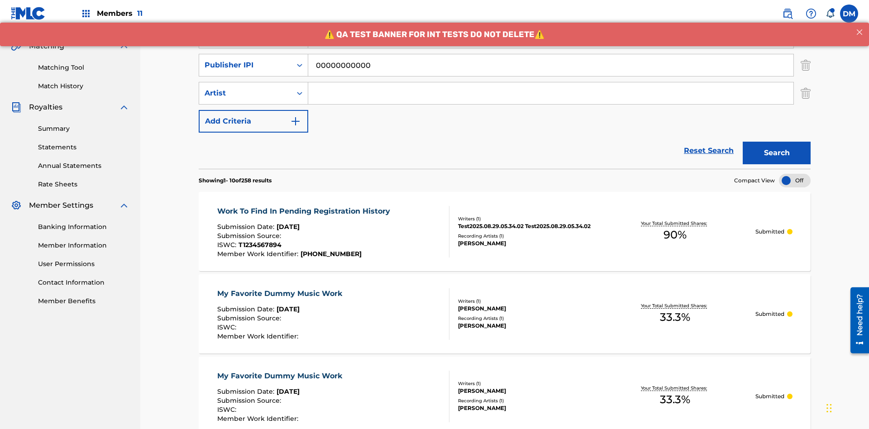
type input "00000000000"
click at [551, 82] on input "Search Form" at bounding box center [550, 93] width 485 height 22
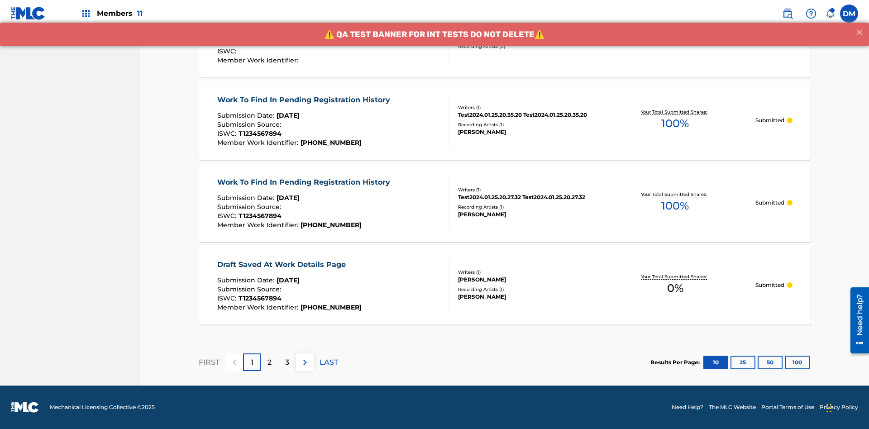
type input "[PERSON_NAME]"
click at [785, 362] on button "100" at bounding box center [797, 363] width 25 height 14
